Goal: Transaction & Acquisition: Purchase product/service

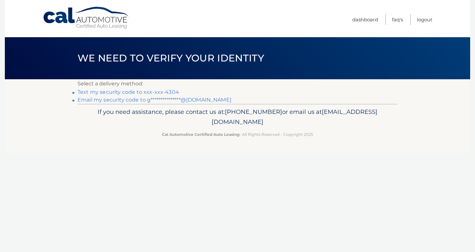
click at [149, 94] on link "Text my security code to xxx-xxx-4304" at bounding box center [128, 92] width 101 height 6
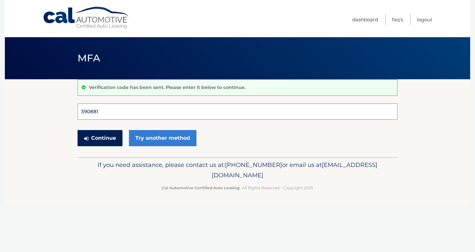
type input "390881"
click at [100, 138] on button "Continue" at bounding box center [100, 138] width 45 height 16
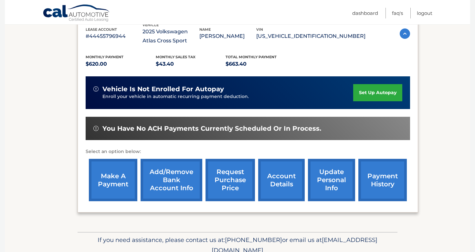
scroll to position [121, 0]
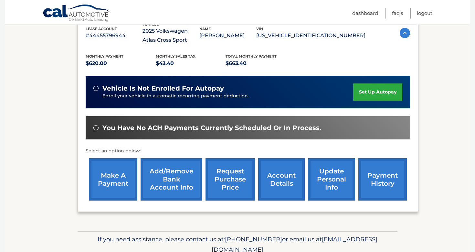
click at [275, 176] on link "account details" at bounding box center [281, 179] width 47 height 42
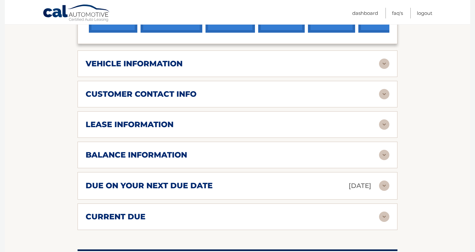
scroll to position [298, 0]
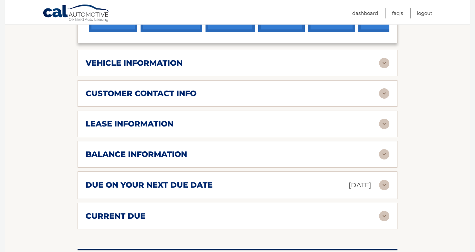
click at [383, 184] on img at bounding box center [384, 185] width 10 height 10
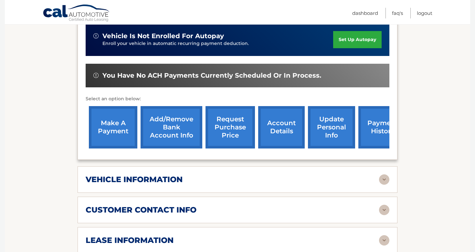
scroll to position [183, 0]
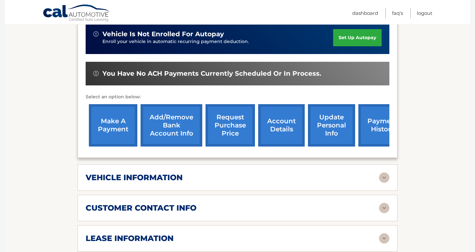
click at [112, 121] on link "make a payment" at bounding box center [113, 125] width 48 height 42
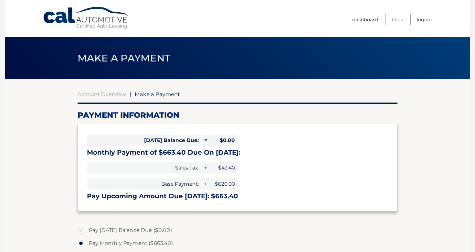
select select "NmEyYmM0MWEtODM2Mi00MzkxLWI2NjMtNDM5MGIwZDA5MTkz"
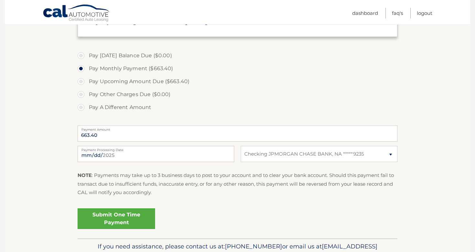
scroll to position [174, 0]
click at [140, 217] on link "Submit One Time Payment" at bounding box center [117, 218] width 78 height 21
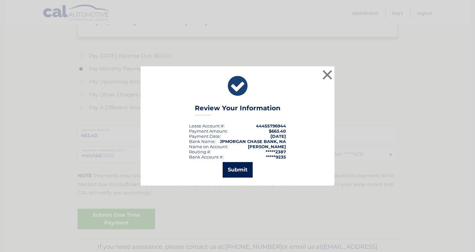
click at [244, 174] on button "Submit" at bounding box center [238, 170] width 30 height 16
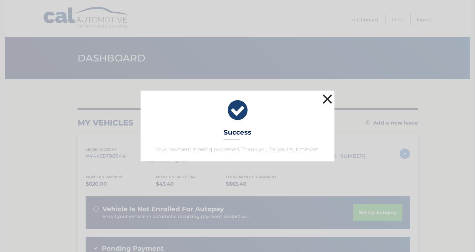
click at [328, 96] on button "×" at bounding box center [327, 98] width 13 height 13
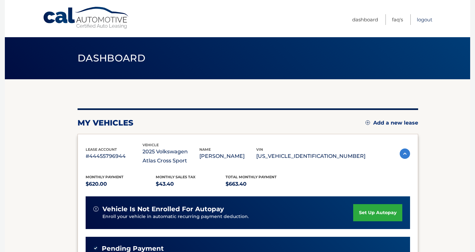
click at [424, 19] on link "Logout" at bounding box center [425, 19] width 16 height 11
